Goal: Information Seeking & Learning: Learn about a topic

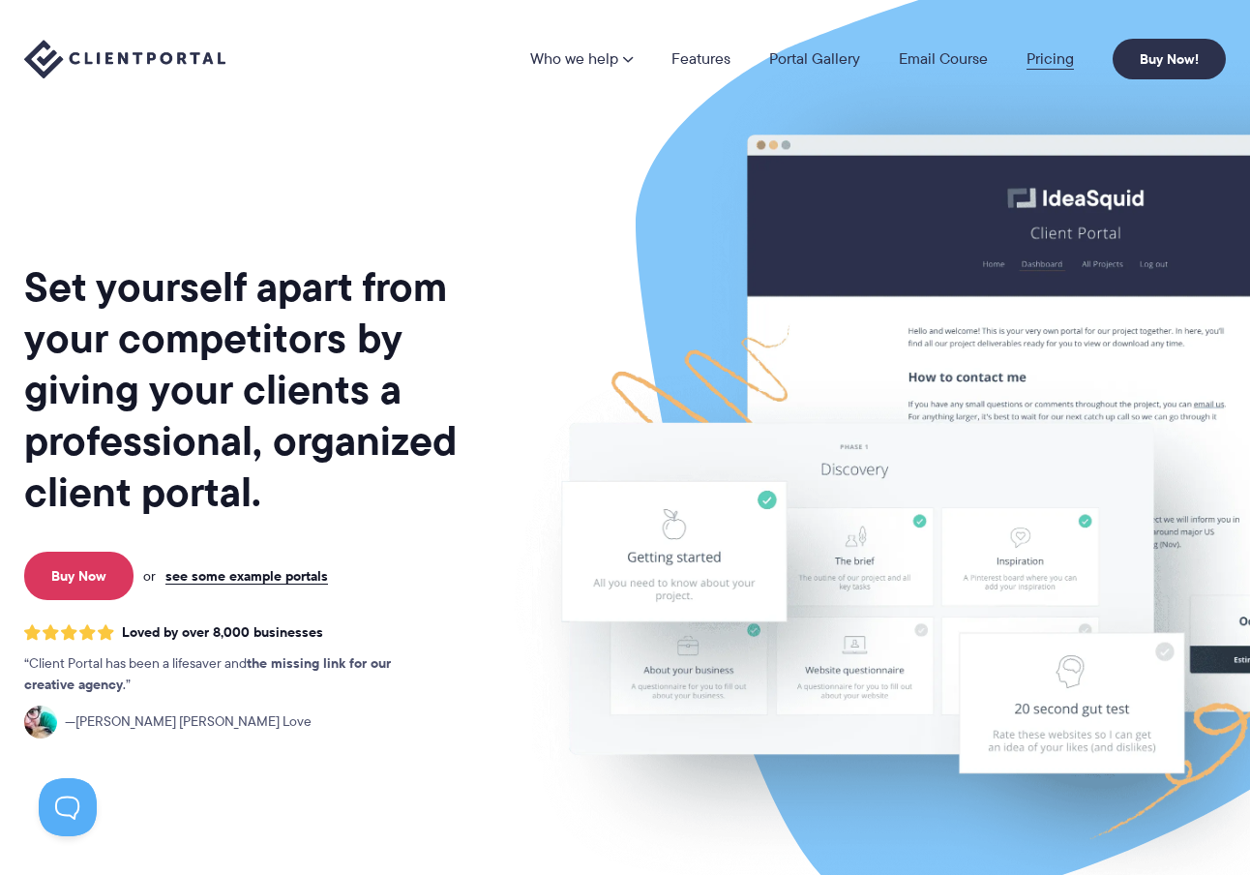
click at [1064, 63] on link "Pricing" at bounding box center [1050, 58] width 47 height 15
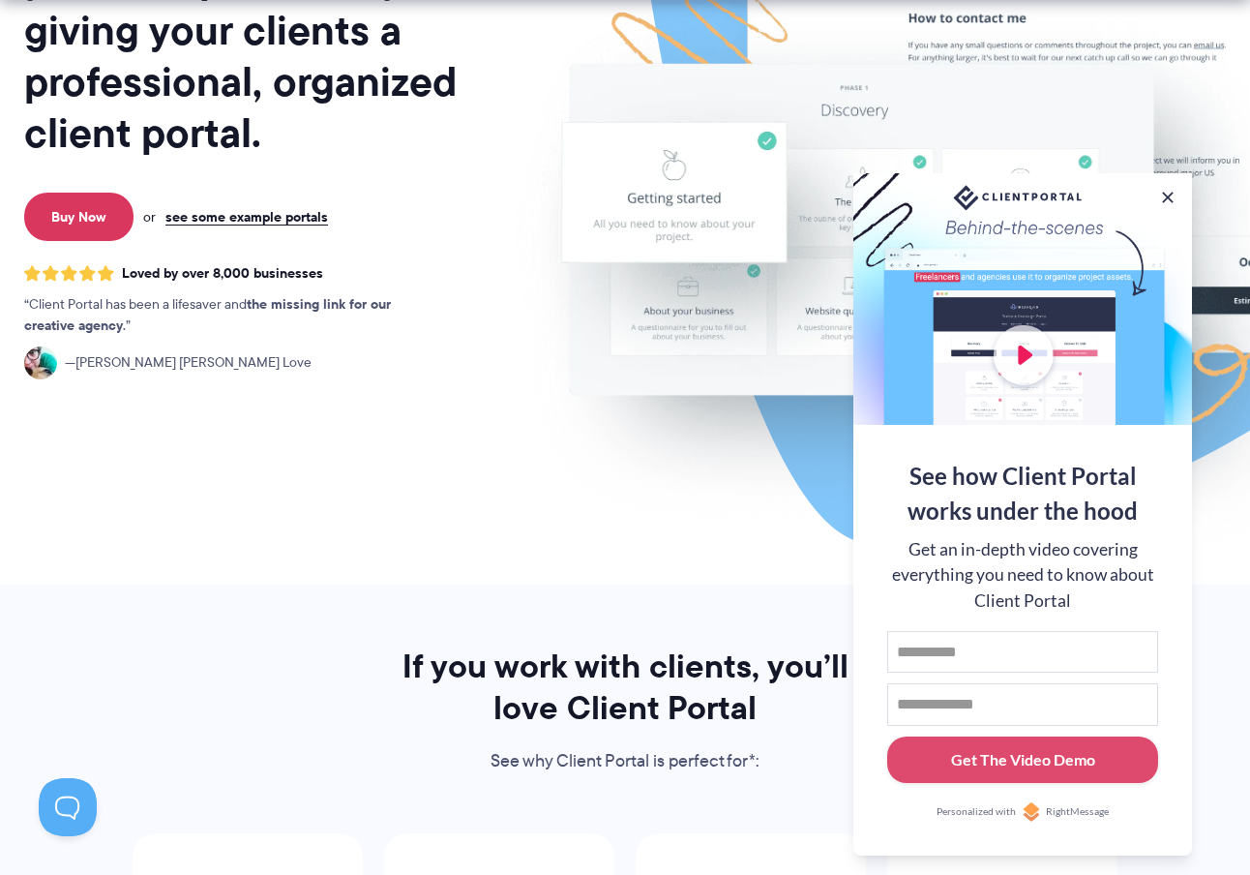
scroll to position [562, 0]
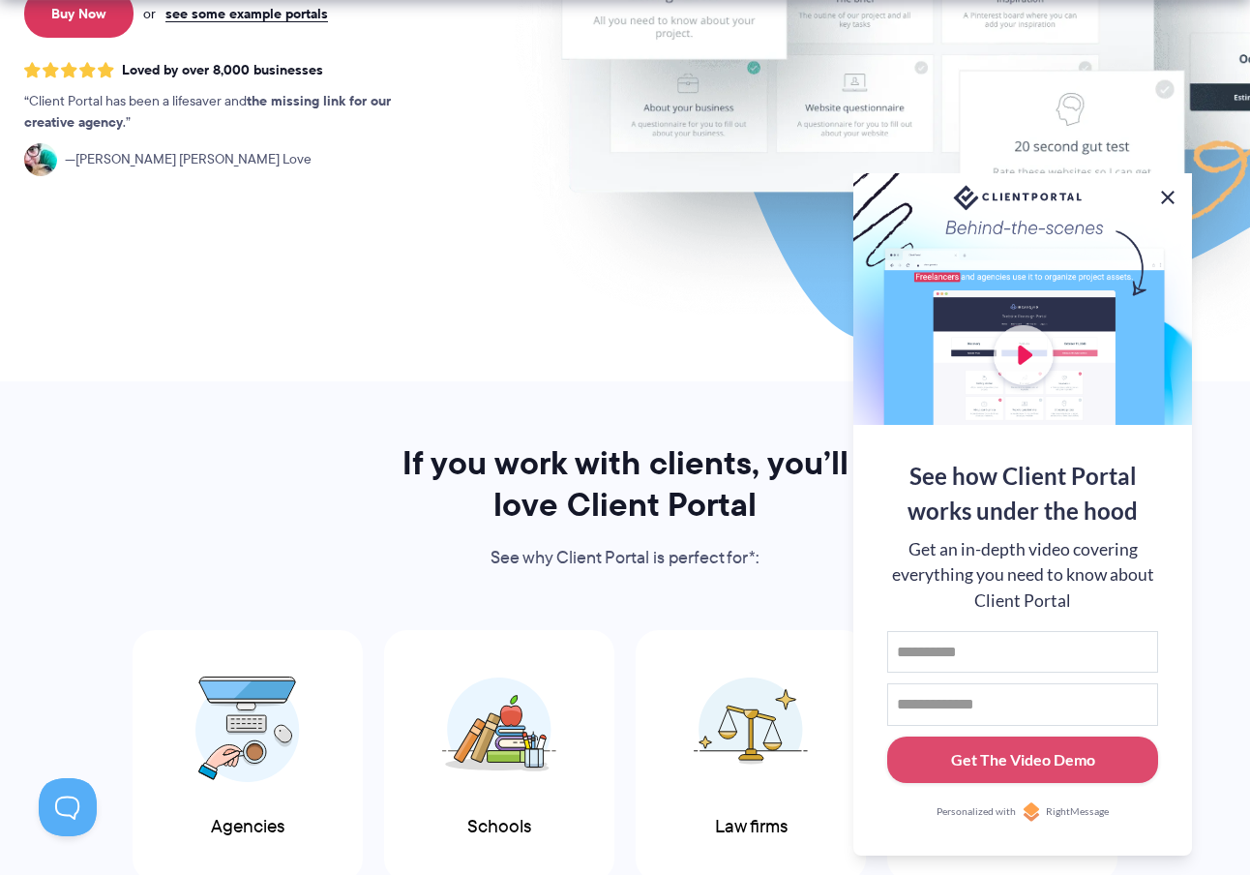
click at [1164, 198] on button at bounding box center [1167, 197] width 23 height 23
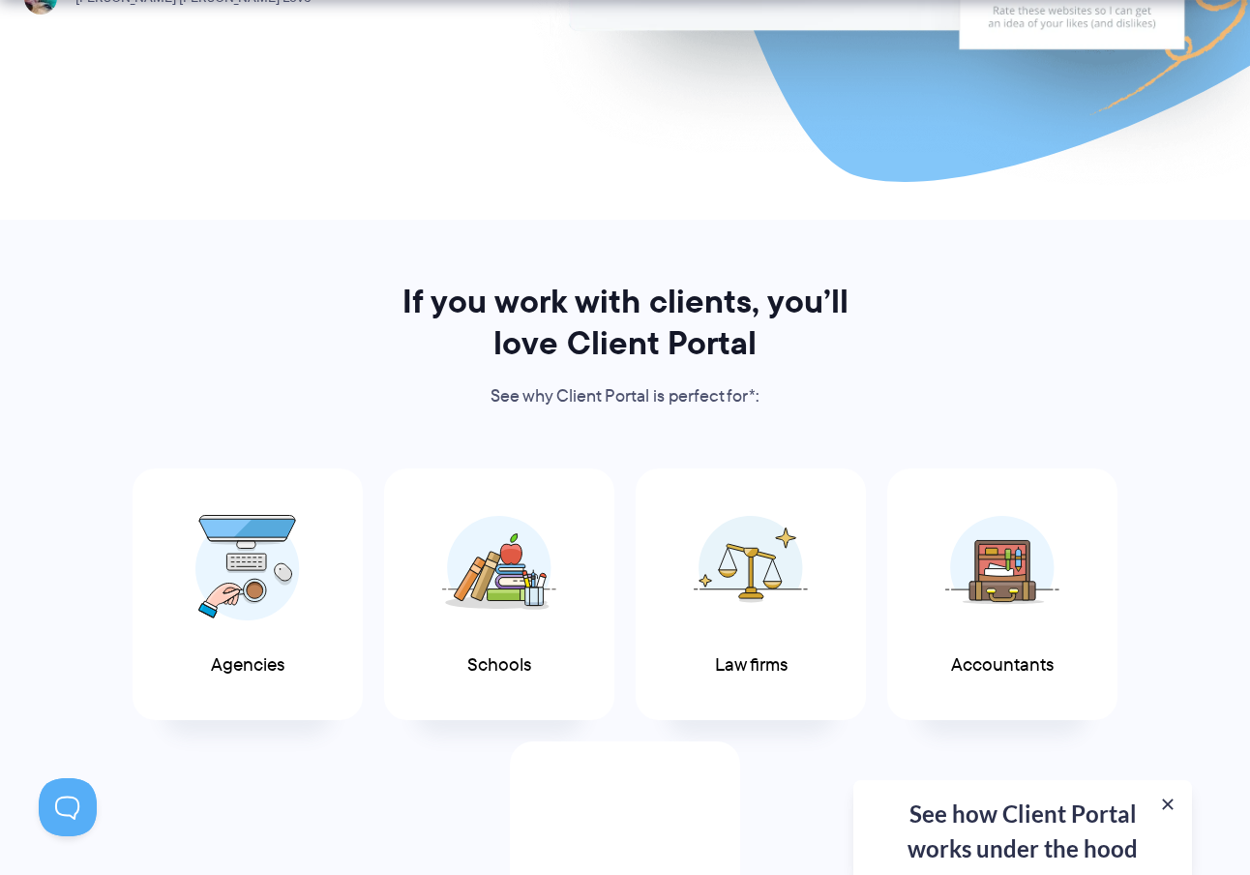
scroll to position [967, 0]
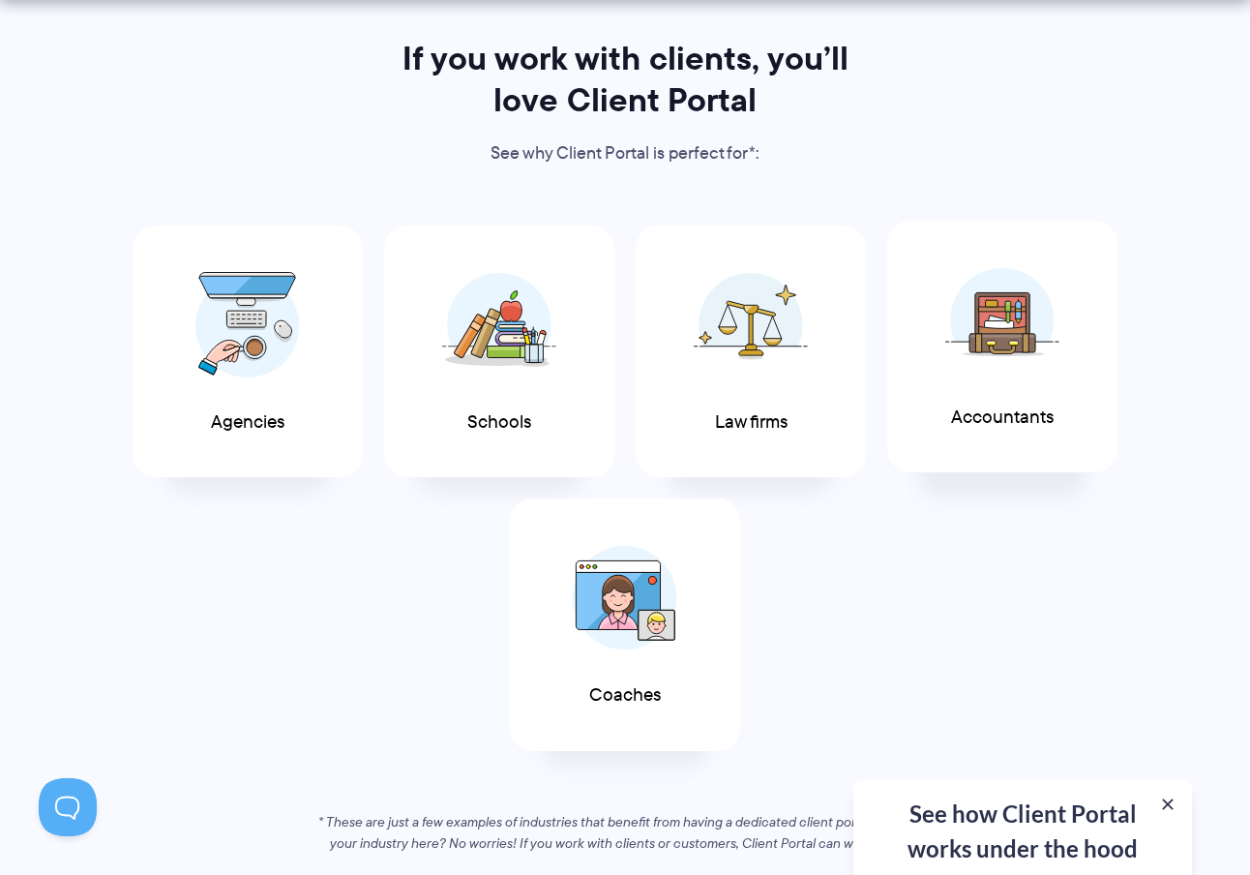
click at [1058, 349] on img at bounding box center [1002, 319] width 114 height 105
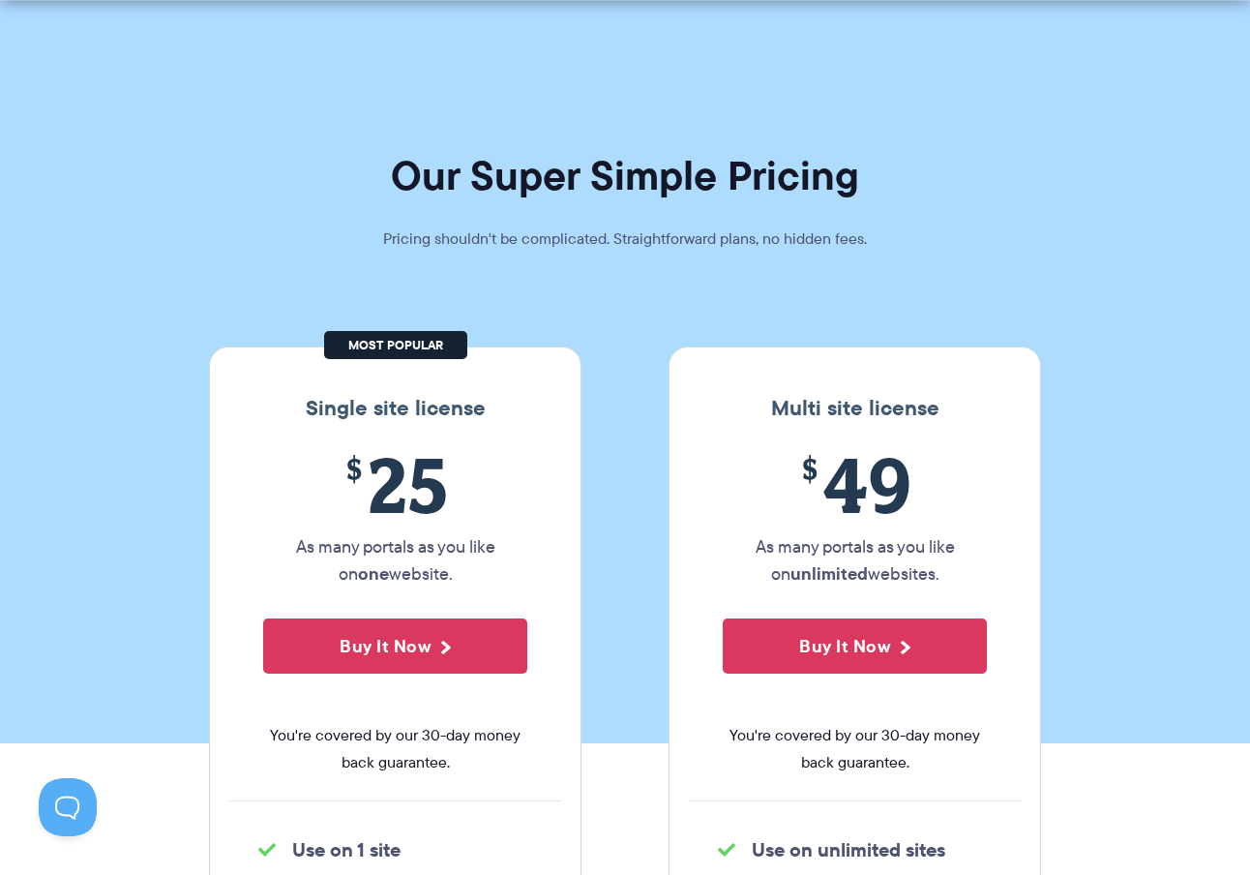
scroll to position [195, 0]
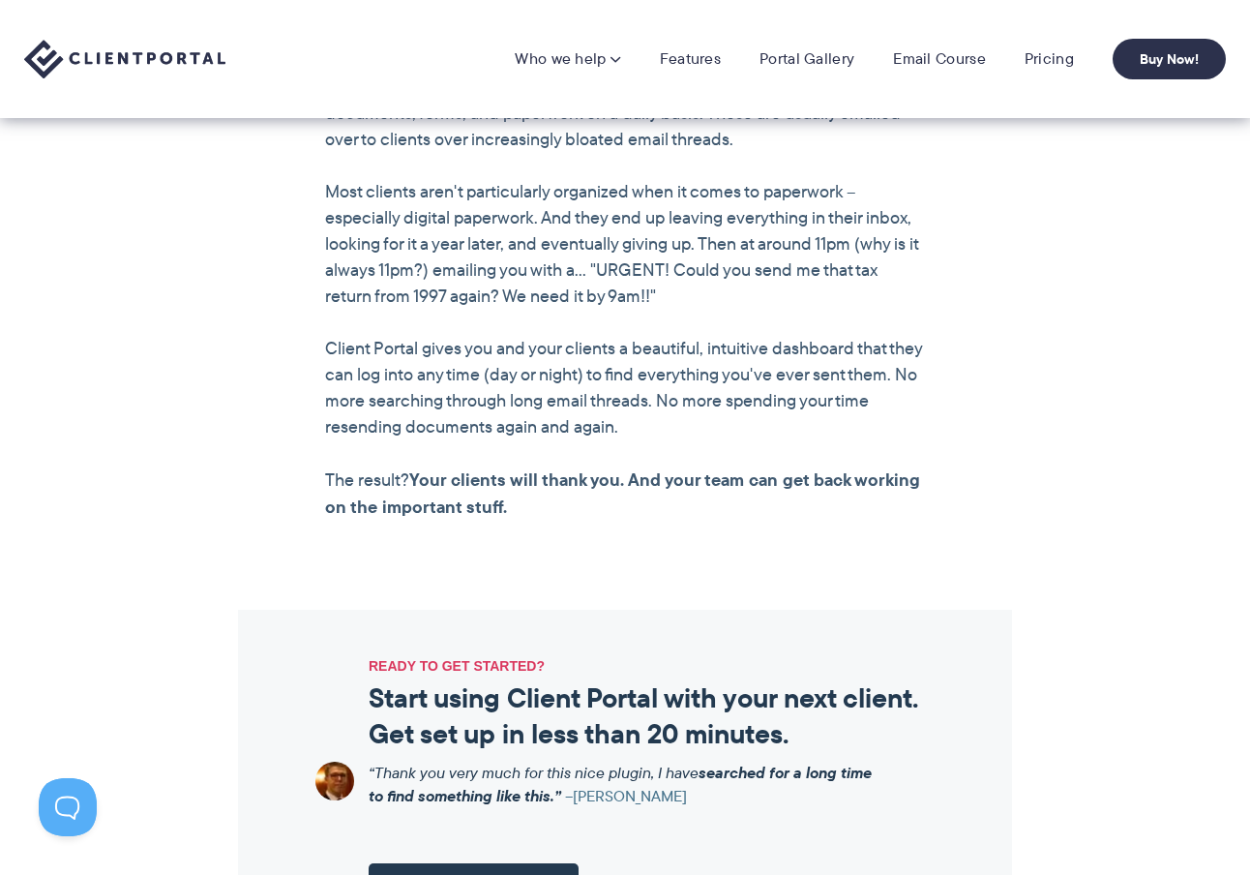
scroll to position [1687, 0]
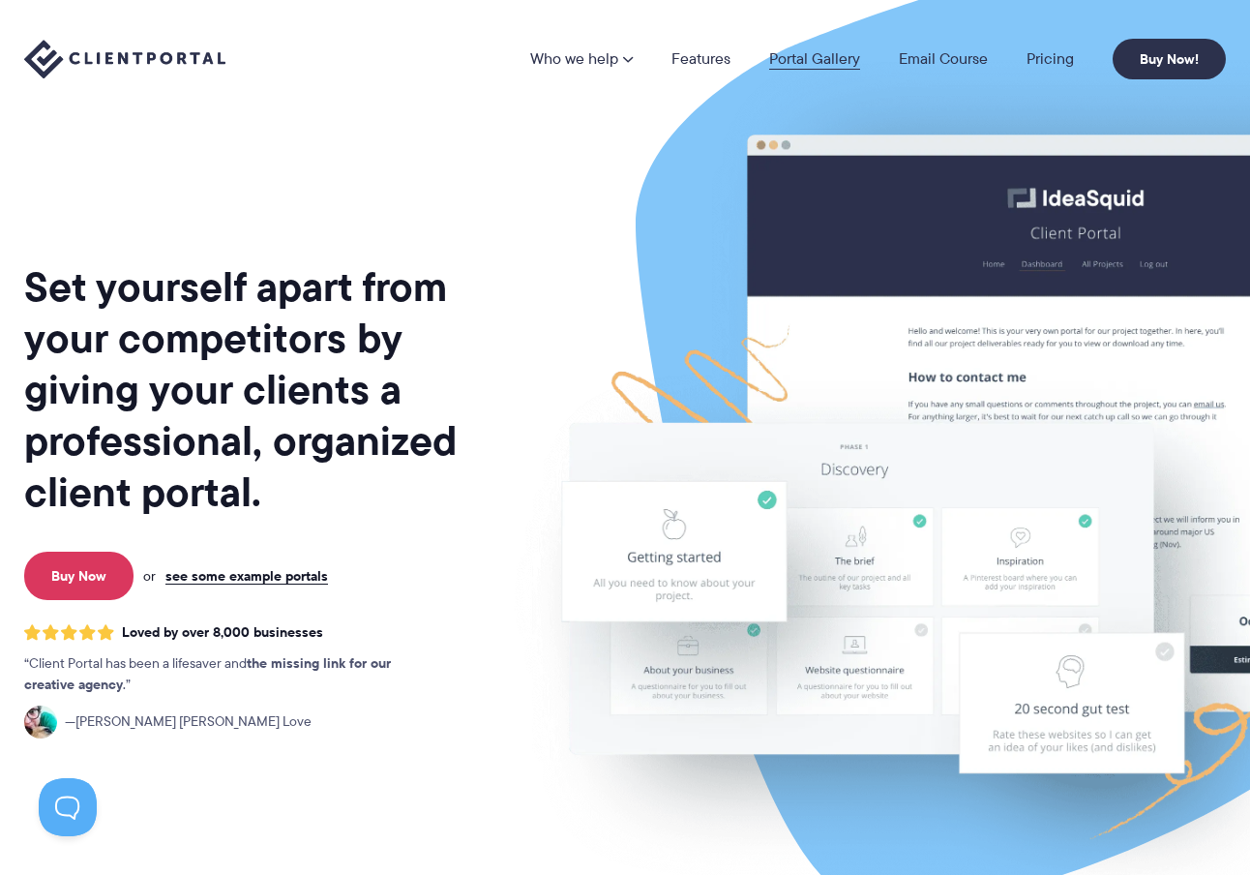
click at [817, 57] on link "Portal Gallery" at bounding box center [814, 58] width 91 height 15
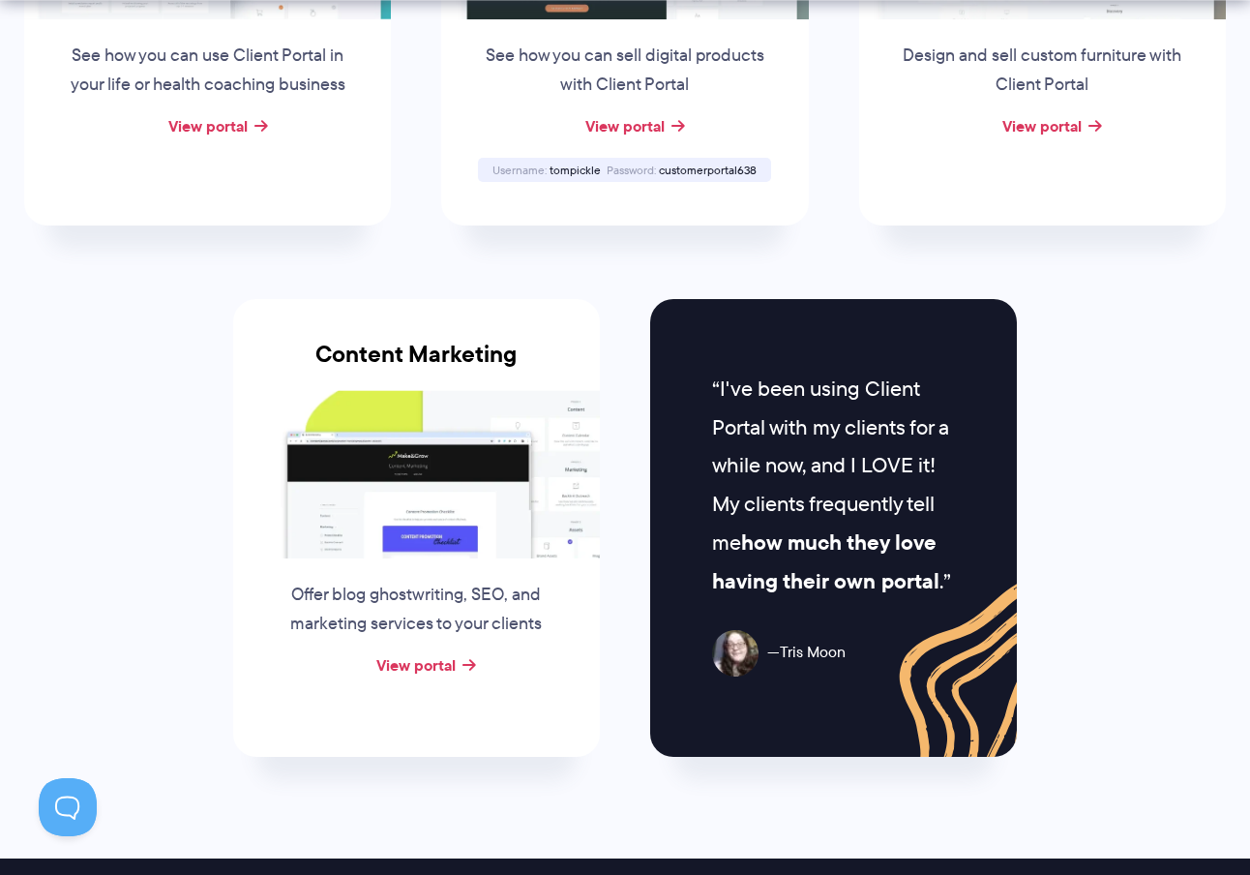
scroll to position [1512, 0]
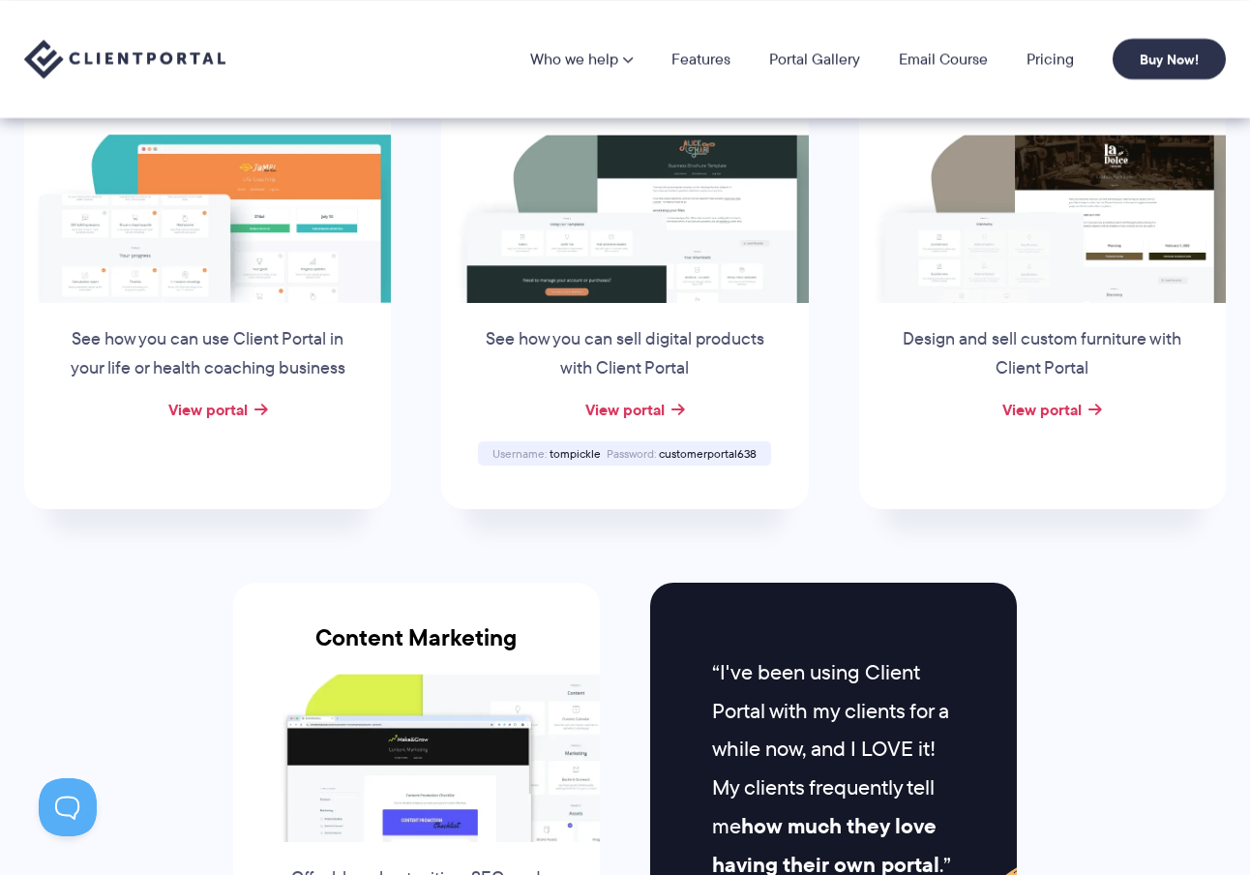
click at [550, 325] on p "See how you can sell digital products with Client Portal" at bounding box center [625, 354] width 294 height 58
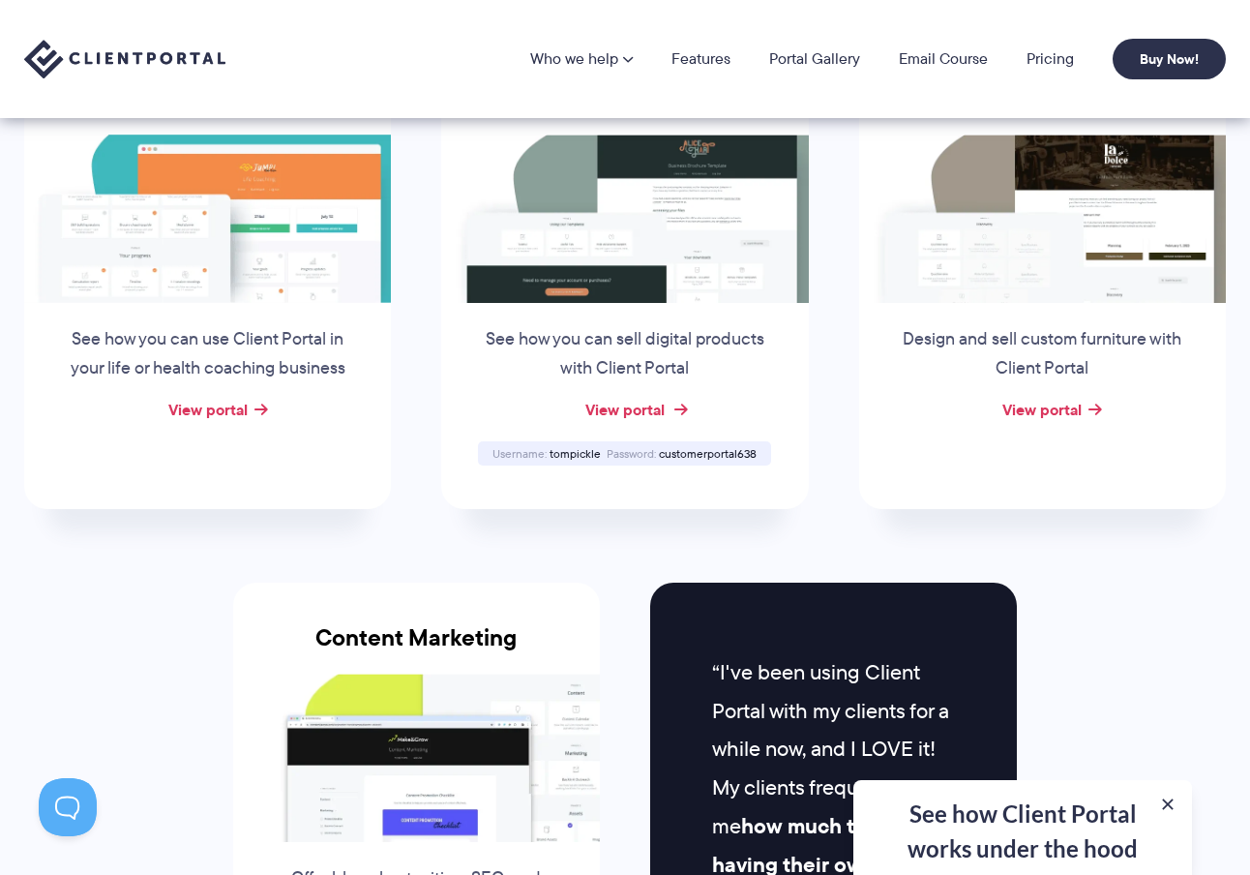
click at [623, 398] on link "View portal" at bounding box center [624, 409] width 79 height 23
